Goal: Task Accomplishment & Management: Use online tool/utility

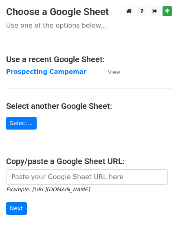
click at [49, 68] on strong "Prospecting Campomar" at bounding box center [46, 71] width 80 height 7
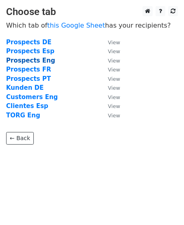
click at [36, 59] on strong "Prospects Eng" at bounding box center [30, 60] width 49 height 7
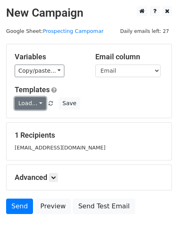
click at [37, 103] on link "Load..." at bounding box center [30, 103] width 31 height 13
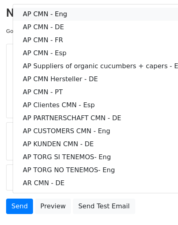
click at [68, 14] on link "AP CMN - Eng" at bounding box center [104, 14] width 183 height 13
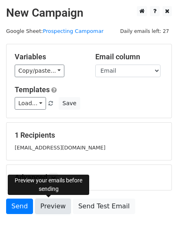
click at [47, 208] on link "Preview" at bounding box center [53, 206] width 36 height 15
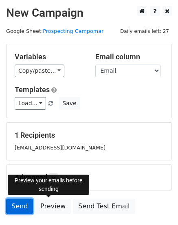
click at [20, 205] on link "Send" at bounding box center [19, 206] width 27 height 15
